Goal: Task Accomplishment & Management: Manage account settings

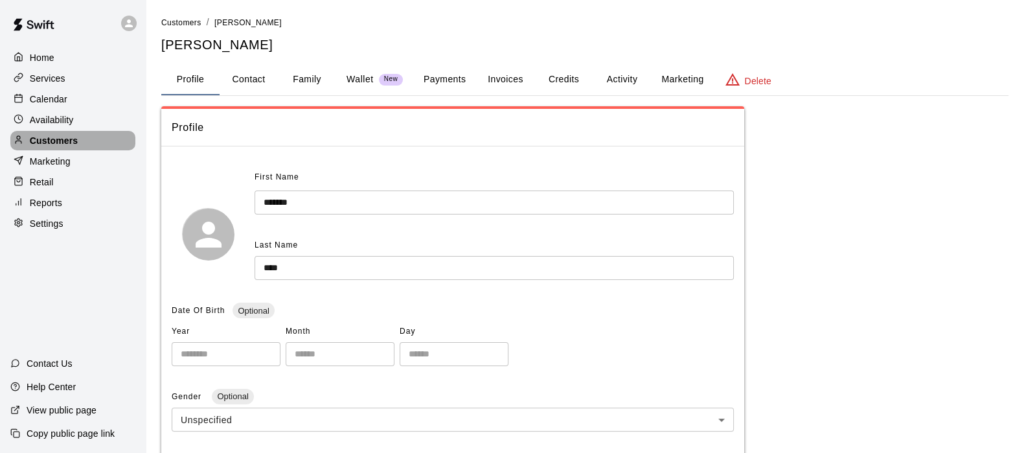
click at [57, 140] on p "Customers" at bounding box center [54, 140] width 48 height 13
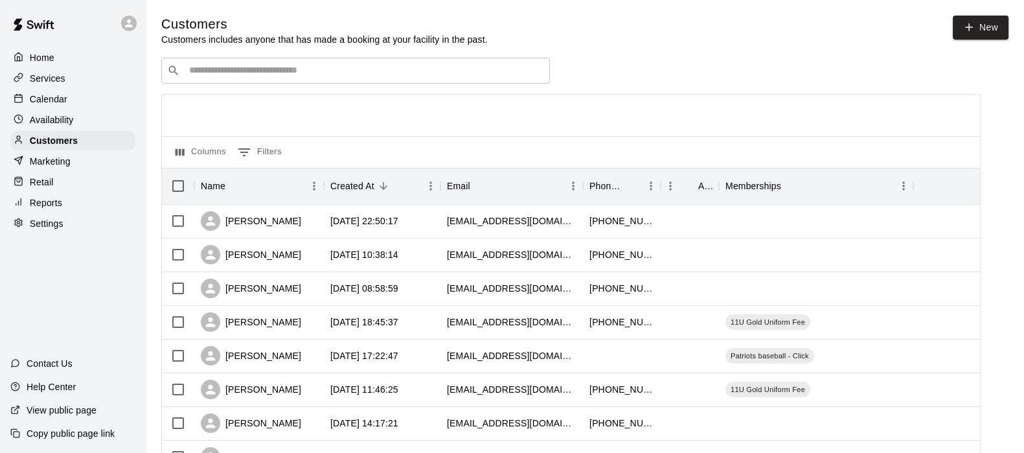
click at [322, 80] on div "​ ​" at bounding box center [355, 71] width 388 height 26
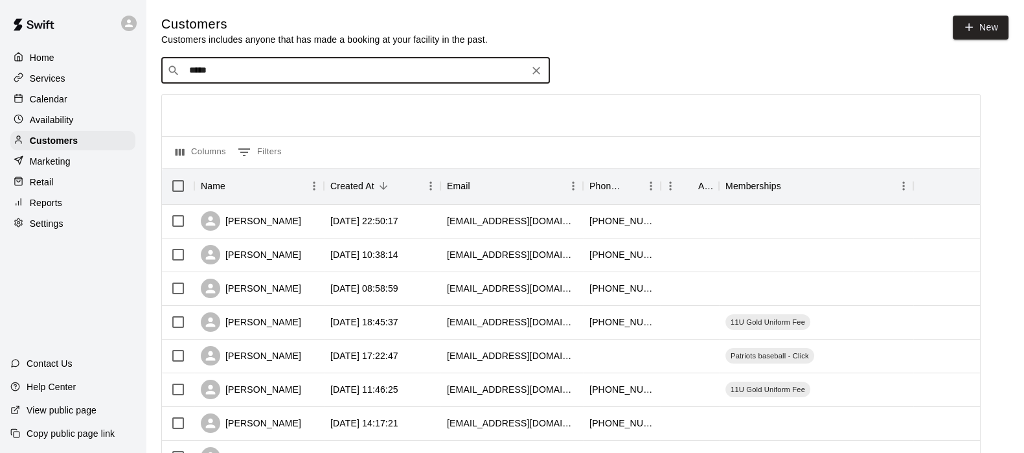
type input "******"
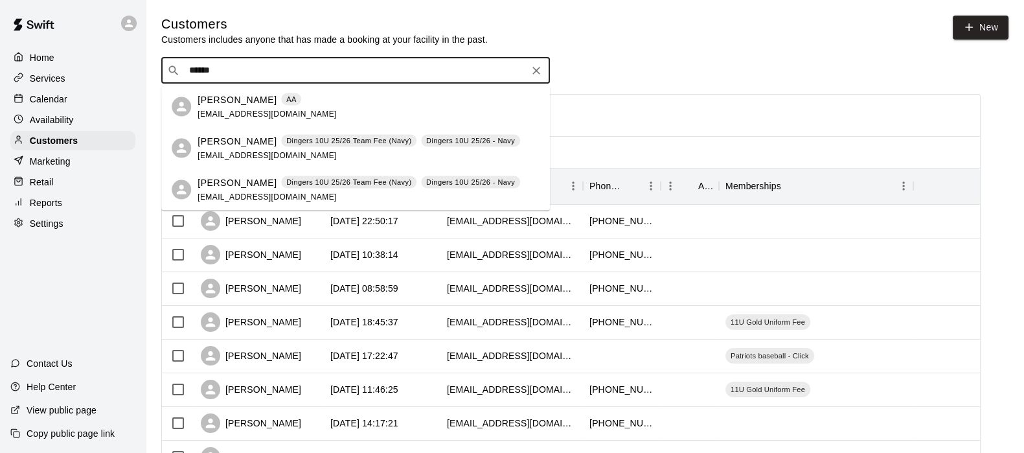
click at [250, 96] on p "[PERSON_NAME]" at bounding box center [236, 100] width 79 height 14
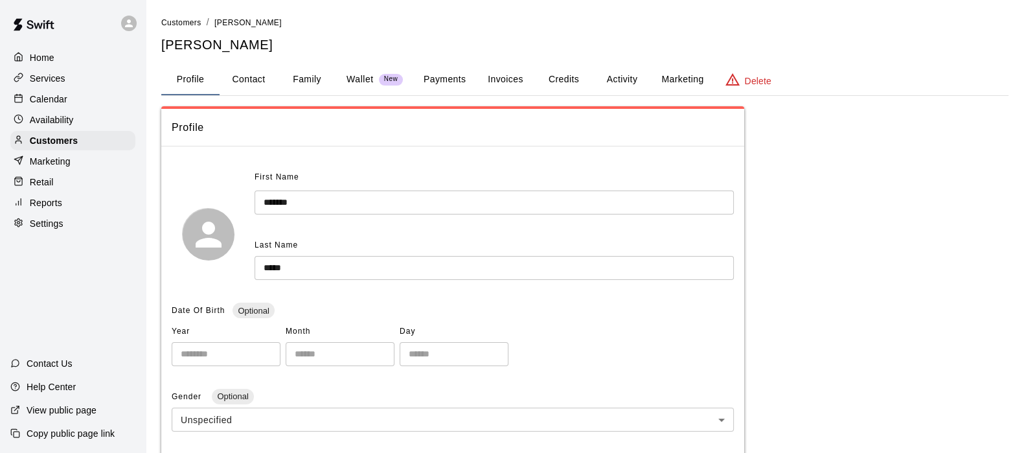
click at [621, 75] on button "Activity" at bounding box center [621, 79] width 58 height 31
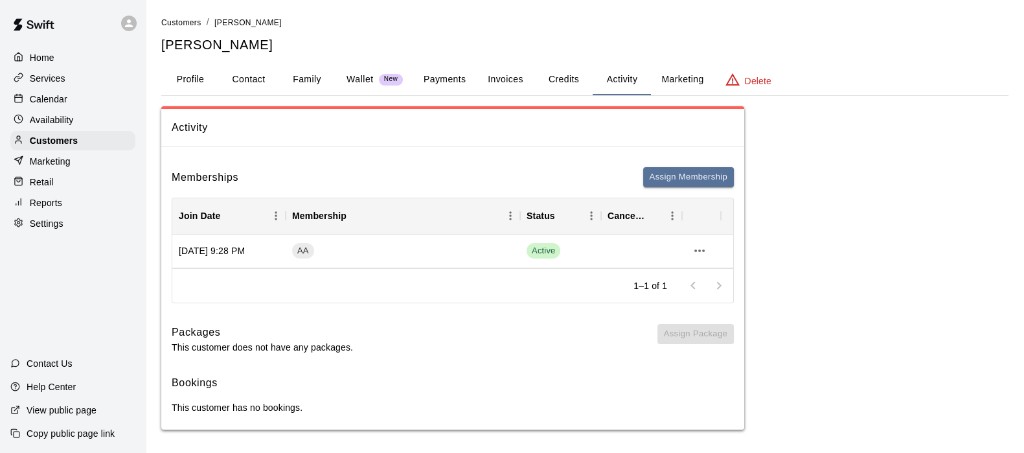
click at [447, 78] on button "Payments" at bounding box center [444, 79] width 63 height 31
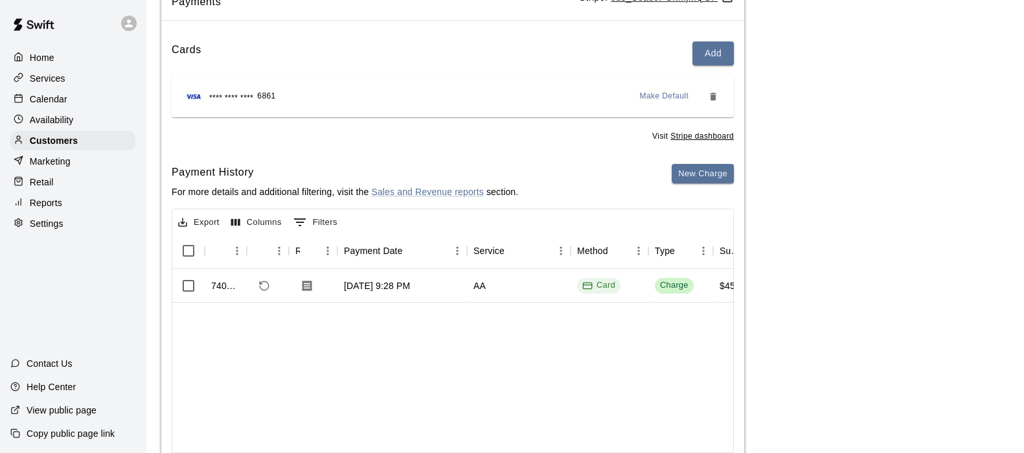
scroll to position [200, 0]
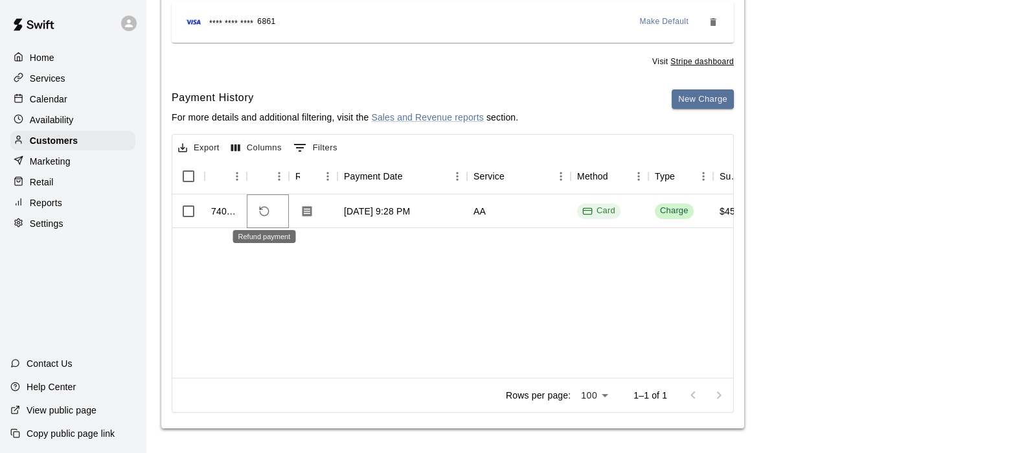
click at [258, 205] on icon "Refund payment" at bounding box center [264, 211] width 12 height 12
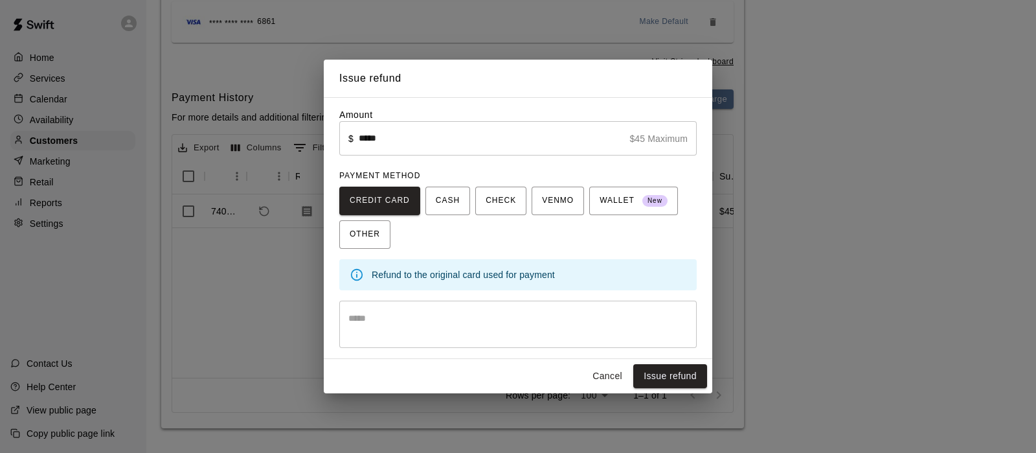
click at [390, 328] on textarea at bounding box center [517, 324] width 339 height 26
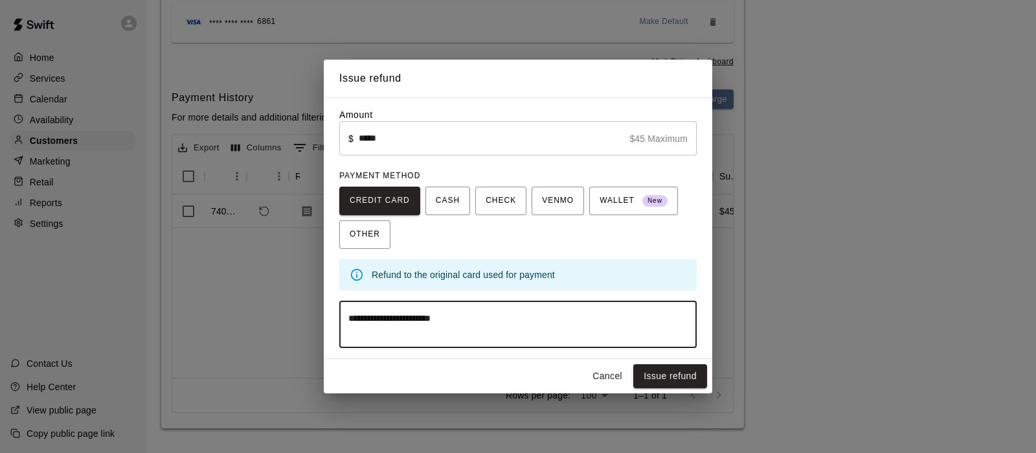
type textarea "**********"
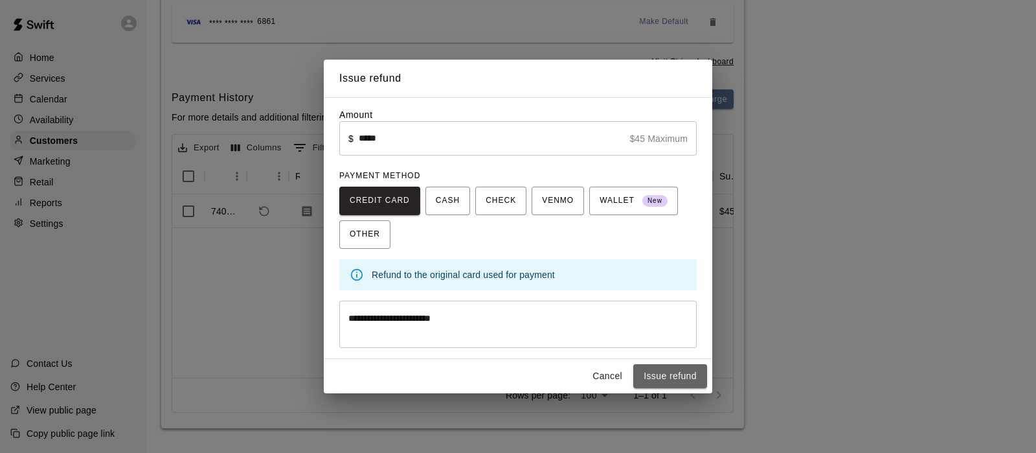
click at [684, 370] on button "Issue refund" at bounding box center [670, 376] width 74 height 24
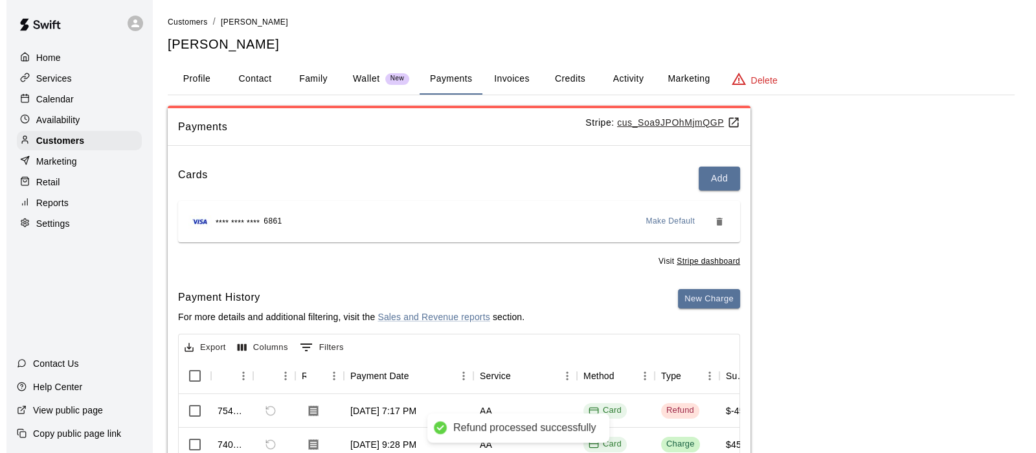
scroll to position [0, 0]
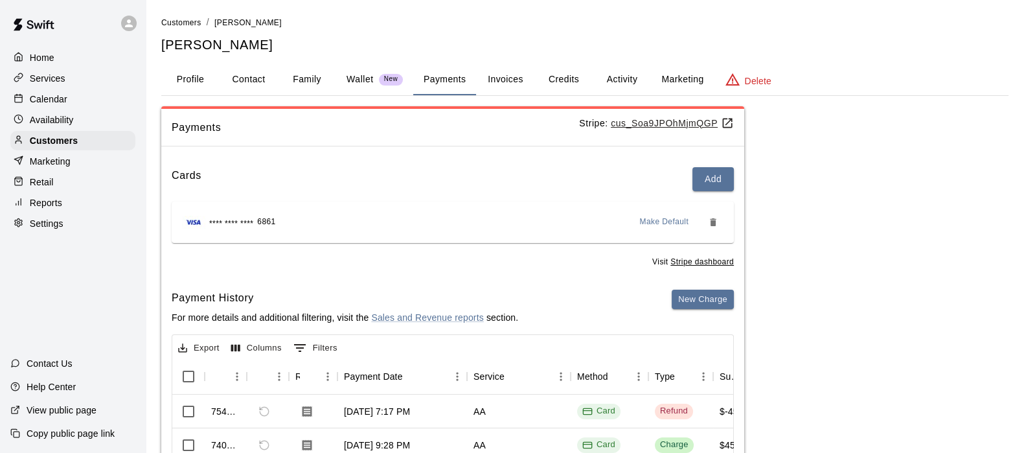
click at [622, 72] on button "Activity" at bounding box center [621, 79] width 58 height 31
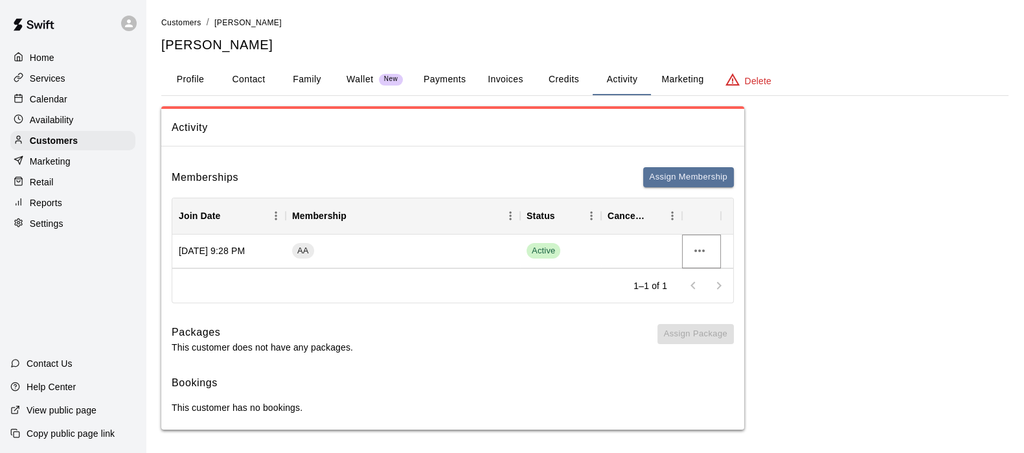
click at [697, 251] on icon "more actions" at bounding box center [699, 251] width 16 height 16
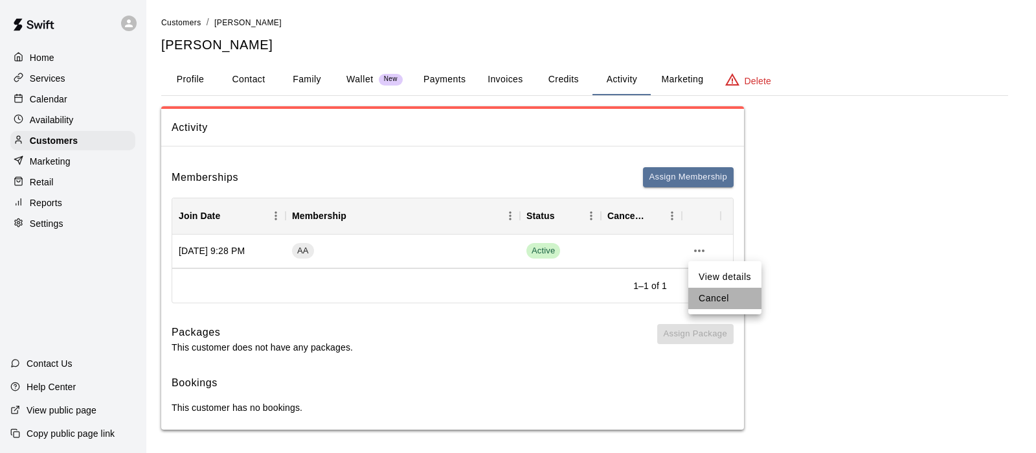
click at [706, 291] on li "Cancel" at bounding box center [724, 297] width 73 height 21
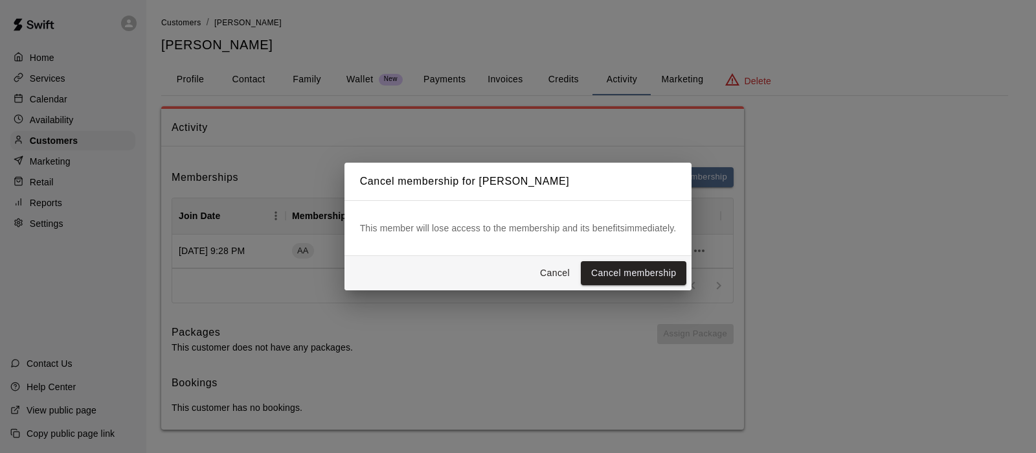
click at [675, 265] on button "Cancel membership" at bounding box center [634, 273] width 106 height 24
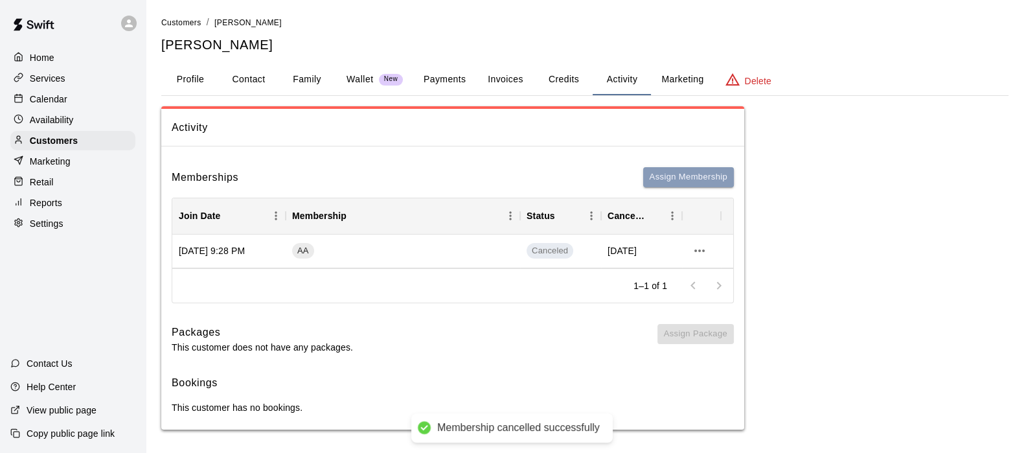
click at [706, 174] on button "Assign Membership" at bounding box center [688, 177] width 91 height 20
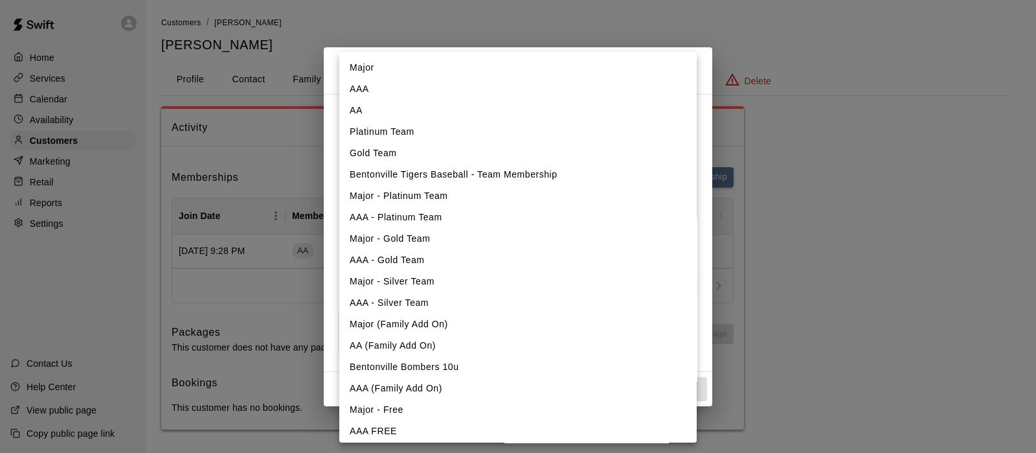
click at [669, 131] on body "Home Services Calendar Availability Customers Marketing Retail Reports Settings…" at bounding box center [518, 227] width 1036 height 455
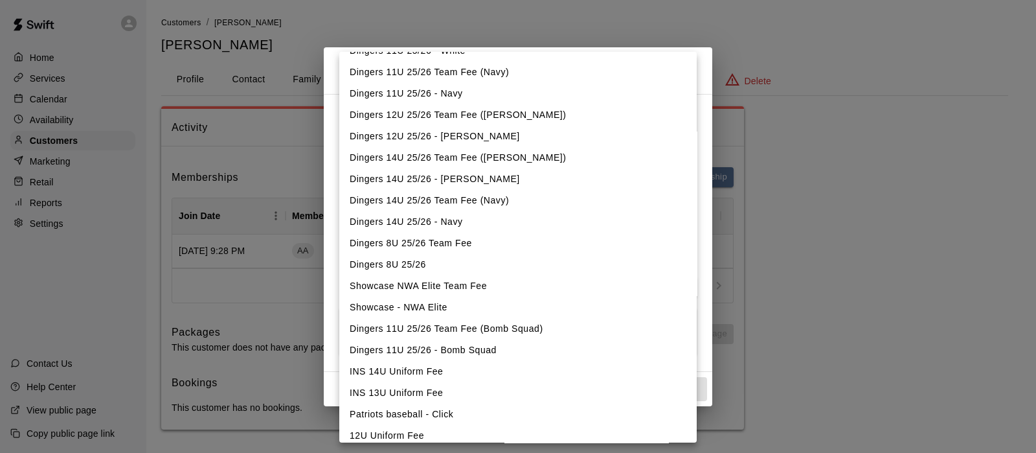
scroll to position [744, 0]
click at [377, 267] on li "Dingers 8U 25/26" at bounding box center [517, 263] width 357 height 21
type input "**********"
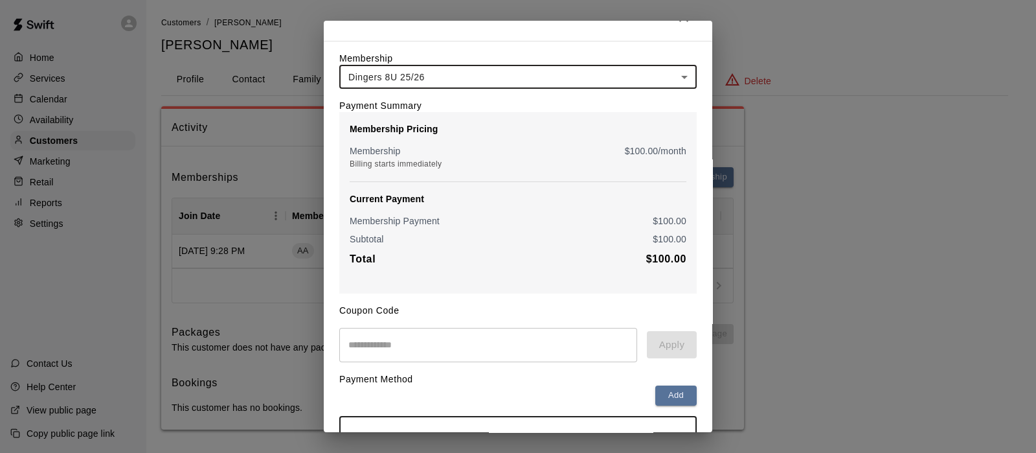
scroll to position [32, 0]
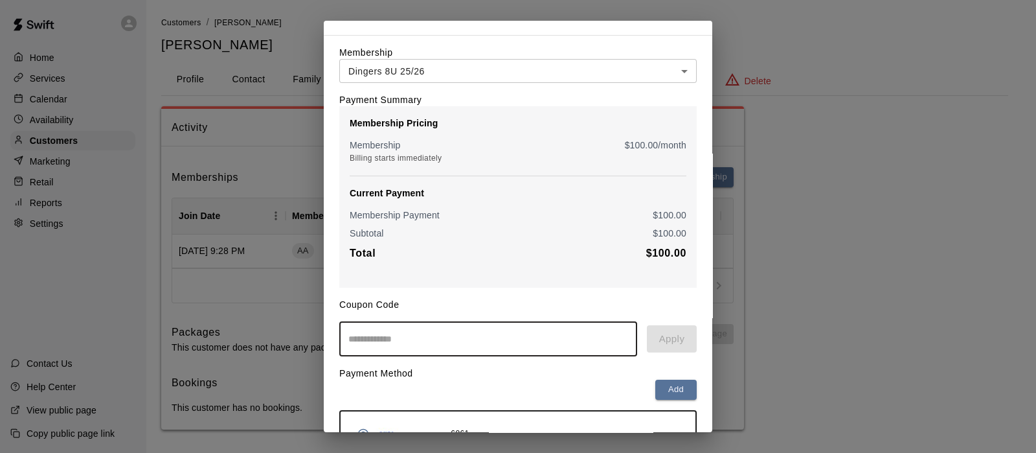
click at [579, 335] on input "text" at bounding box center [488, 339] width 298 height 34
type input "**********"
click at [671, 337] on button "Apply" at bounding box center [672, 338] width 50 height 27
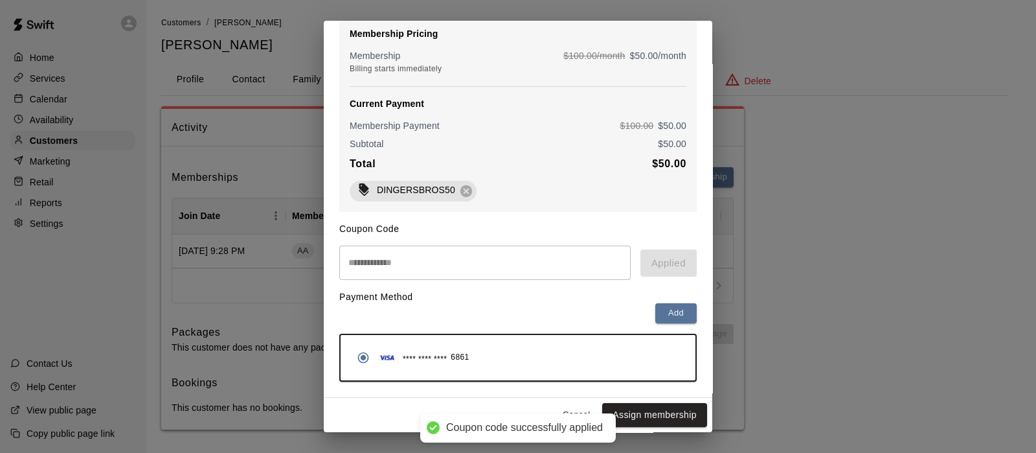
scroll to position [131, 0]
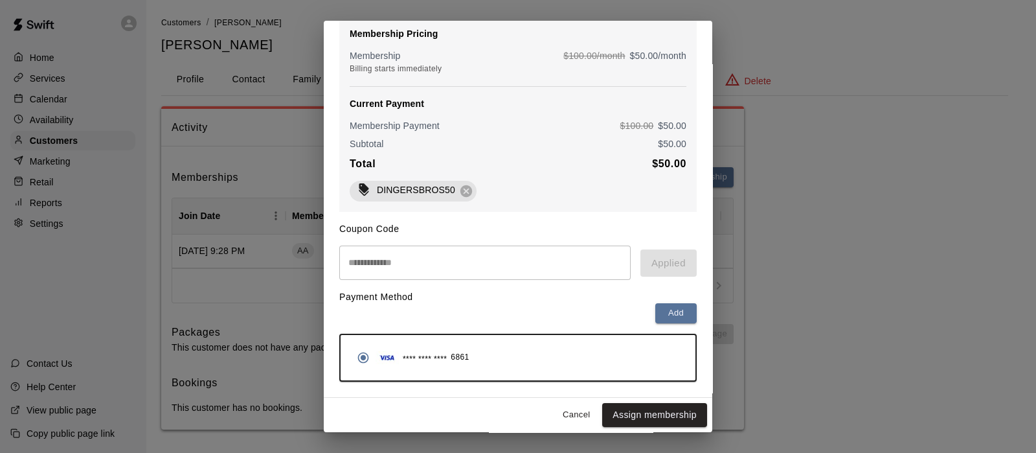
click at [644, 412] on button "Assign membership" at bounding box center [654, 415] width 105 height 24
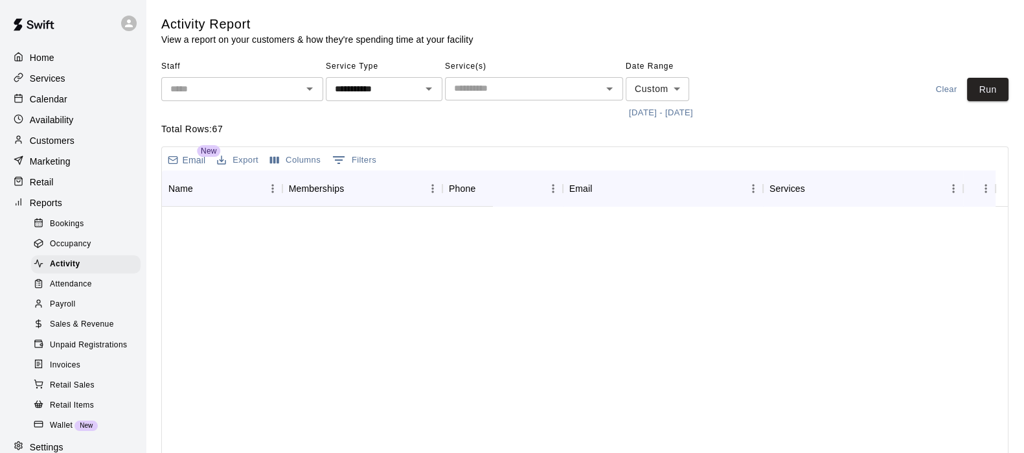
scroll to position [686, 0]
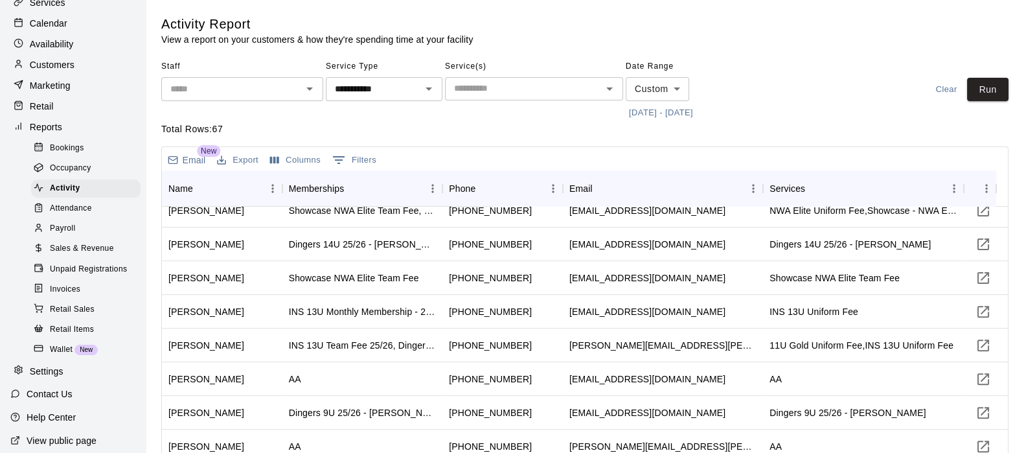
click at [43, 92] on p "Marketing" at bounding box center [50, 85] width 41 height 13
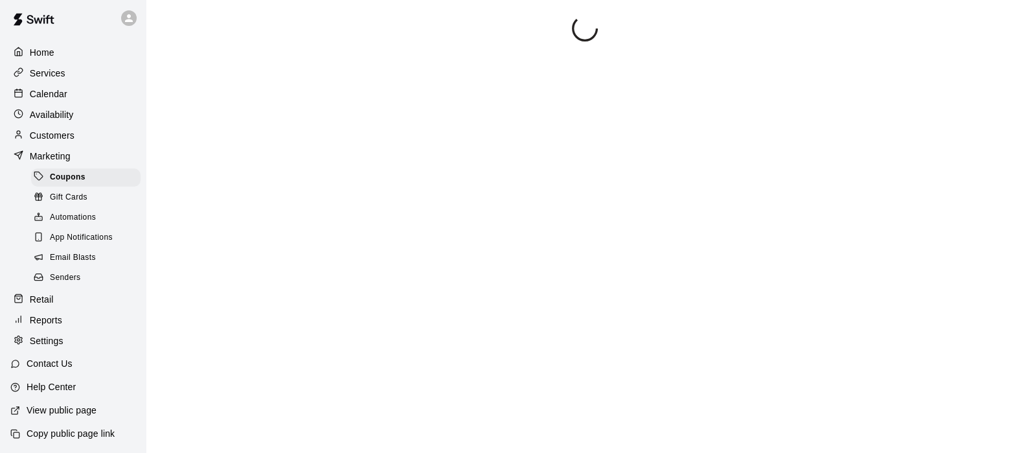
scroll to position [21, 0]
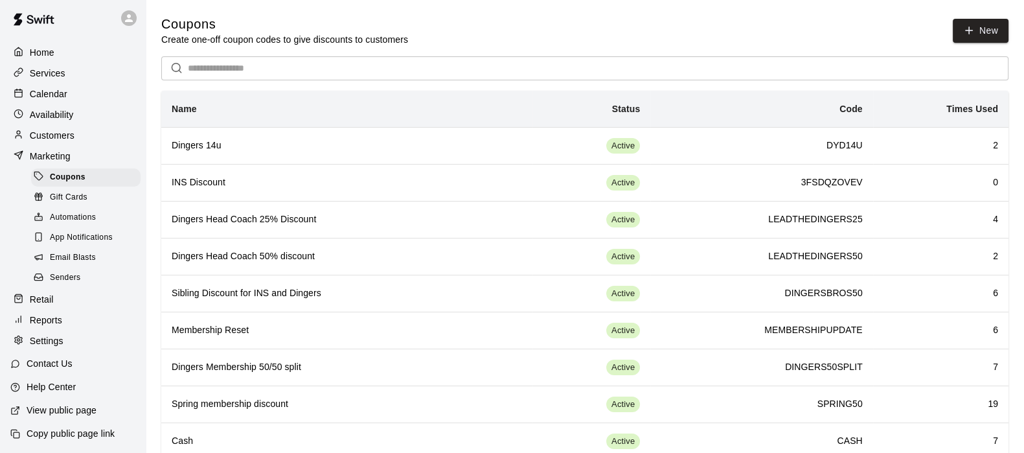
click at [349, 140] on h6 "Dingers 14u" at bounding box center [347, 146] width 350 height 14
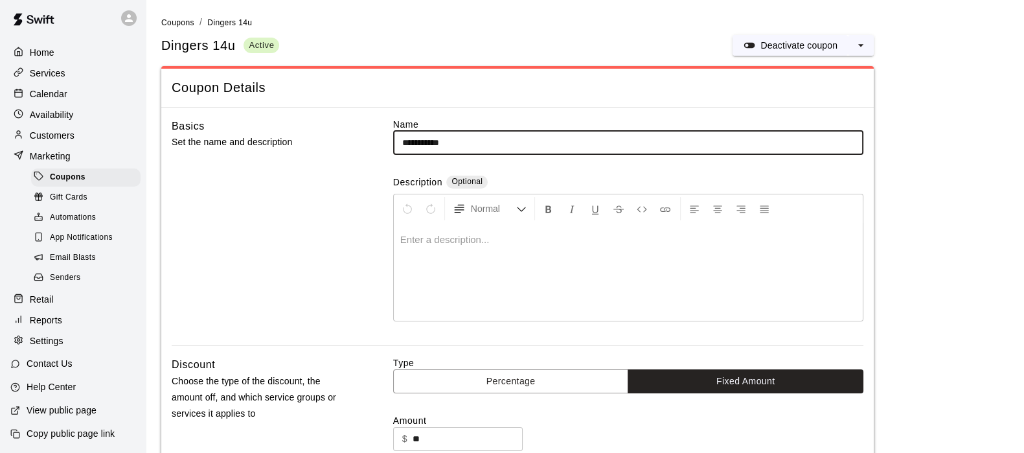
click at [55, 171] on span "Coupons" at bounding box center [68, 177] width 36 height 13
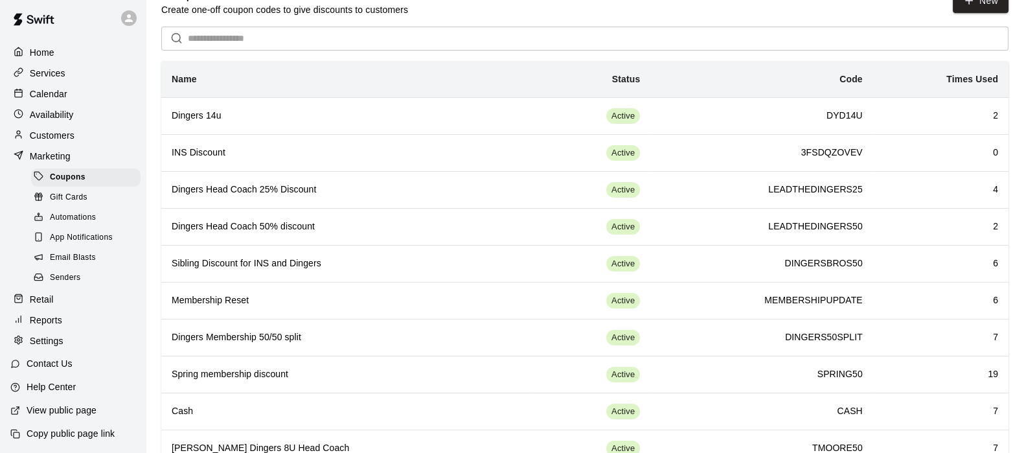
scroll to position [29, 0]
click at [376, 253] on th "Sibling Discount for INS and Dingers" at bounding box center [346, 263] width 371 height 37
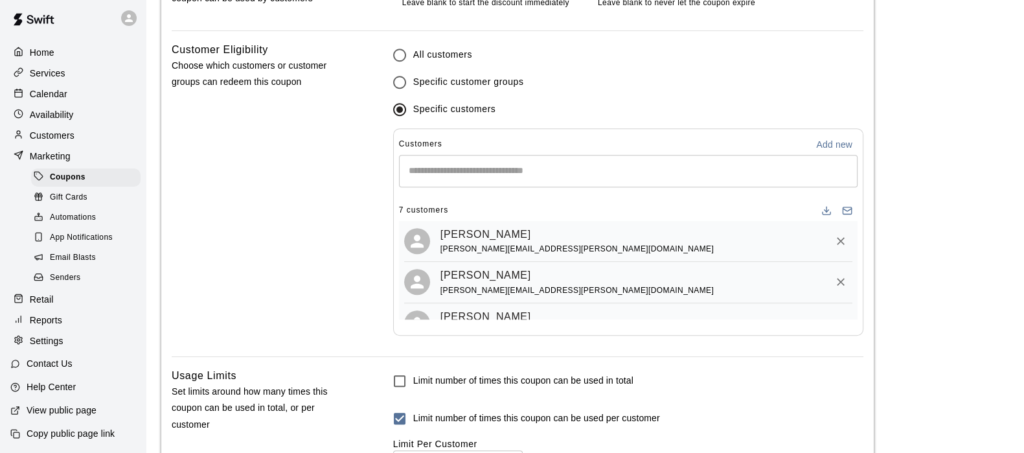
scroll to position [832, 0]
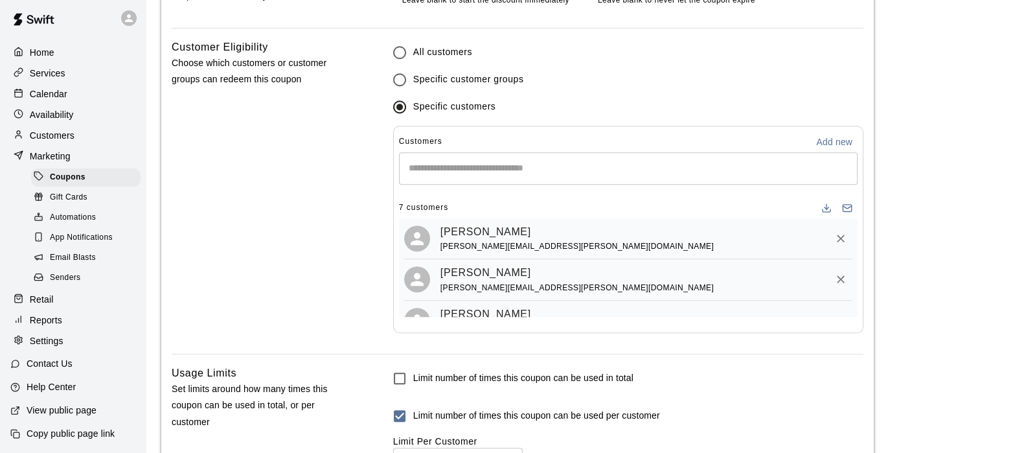
click at [454, 171] on input "Start typing to search customers..." at bounding box center [628, 168] width 447 height 13
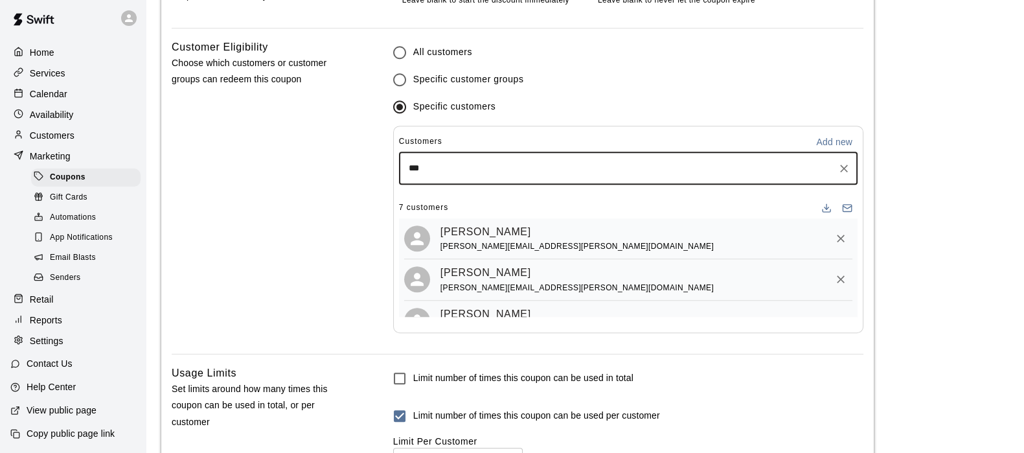
type input "****"
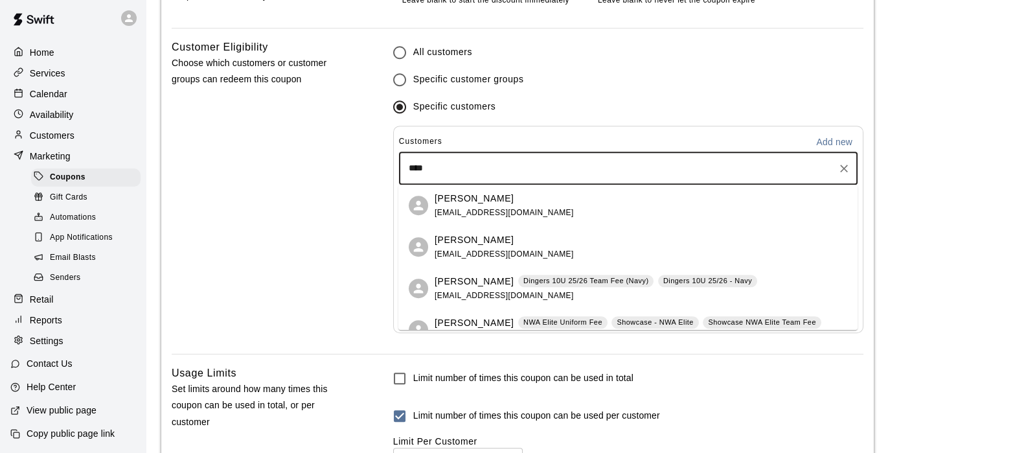
click at [454, 194] on p "[PERSON_NAME]" at bounding box center [473, 199] width 79 height 14
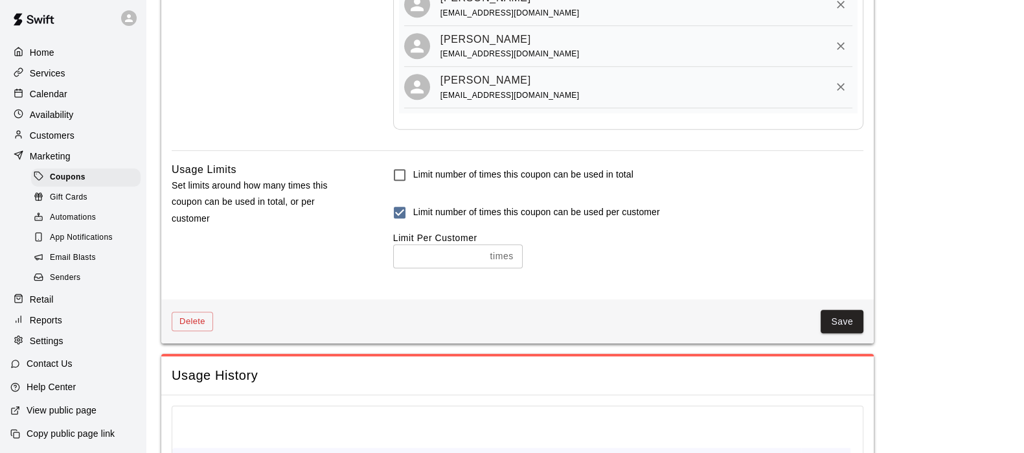
scroll to position [1035, 0]
click at [836, 320] on button "Save" at bounding box center [841, 321] width 43 height 24
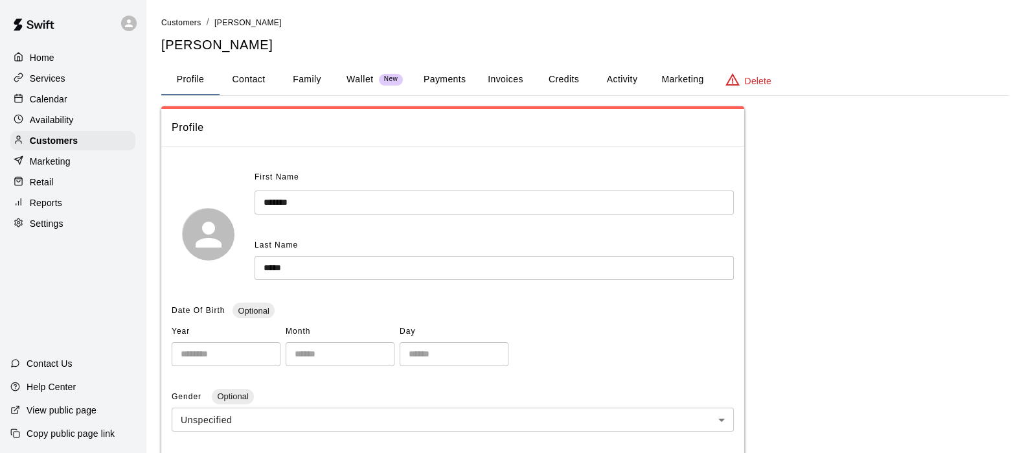
click at [324, 73] on button "Family" at bounding box center [307, 79] width 58 height 31
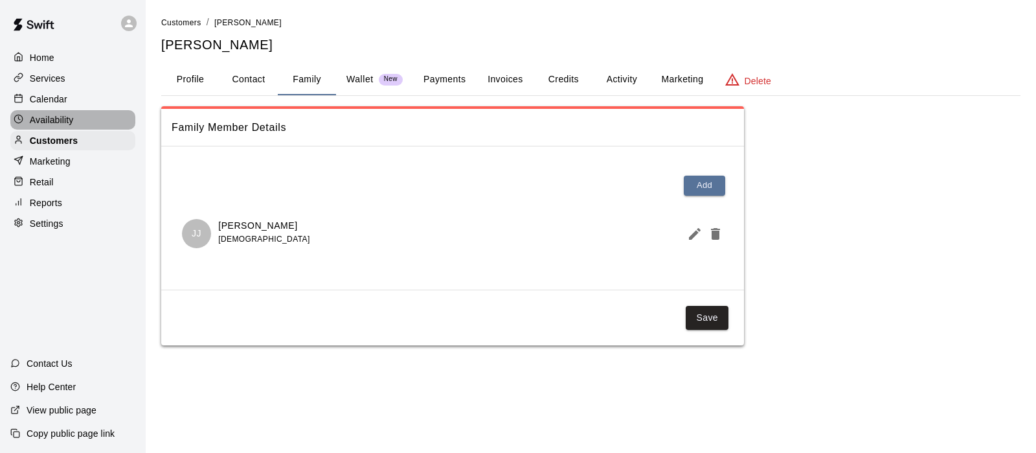
click at [46, 122] on p "Availability" at bounding box center [52, 119] width 44 height 13
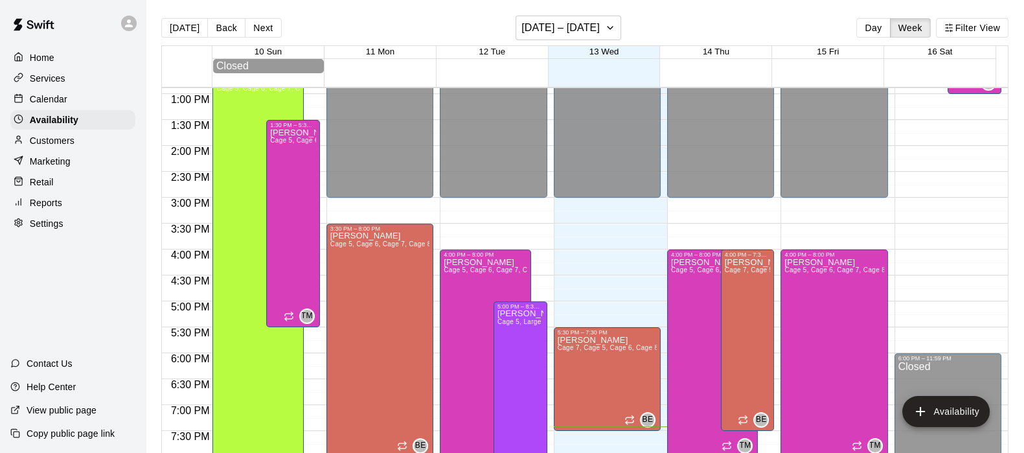
scroll to position [667, 0]
click at [264, 21] on button "Next" at bounding box center [263, 27] width 36 height 19
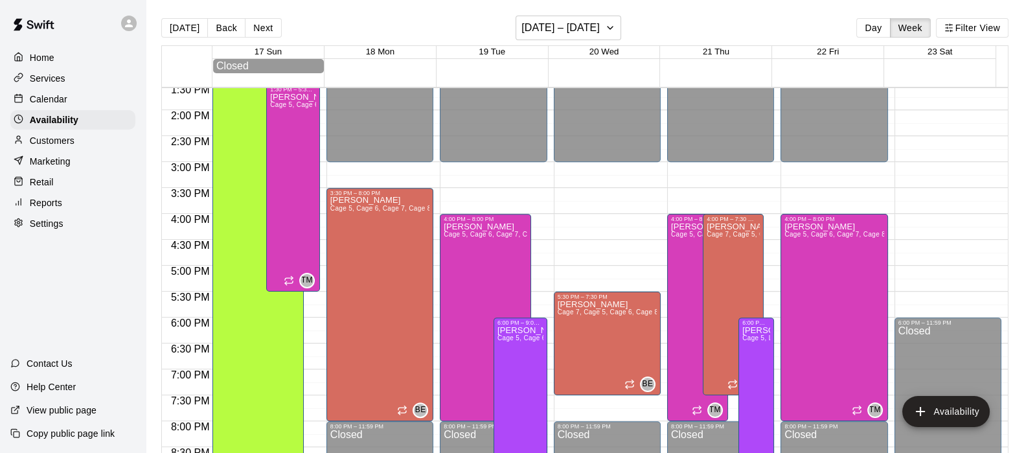
scroll to position [702, 0]
